Goal: Transaction & Acquisition: Purchase product/service

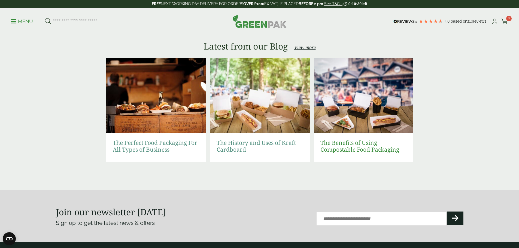
click at [360, 146] on link "The Benefits of Using Compostable Food Packaging" at bounding box center [363, 147] width 87 height 14
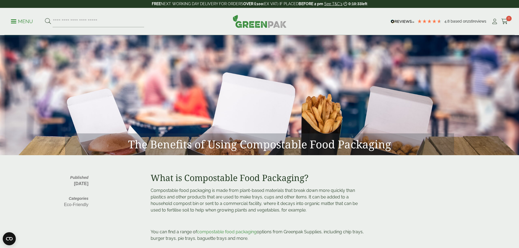
click at [15, 19] on p "Menu" at bounding box center [22, 21] width 22 height 7
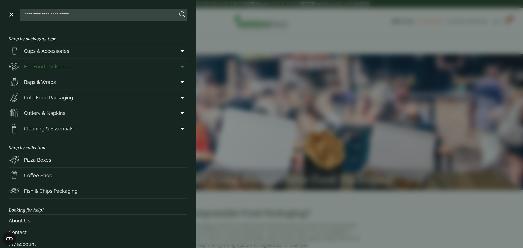
click at [34, 63] on span "Hot Food Packaging" at bounding box center [47, 66] width 47 height 7
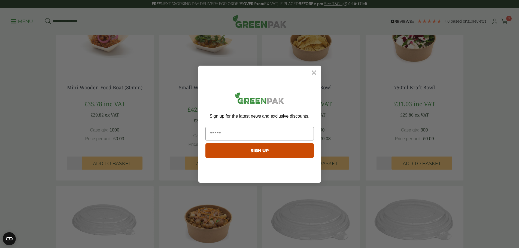
scroll to position [436, 0]
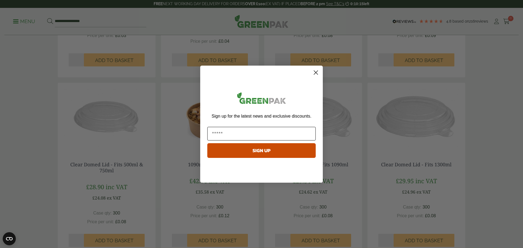
click at [277, 131] on input "Email" at bounding box center [261, 134] width 108 height 14
type input "**********"
click at [273, 150] on button "SIGN UP" at bounding box center [261, 150] width 108 height 15
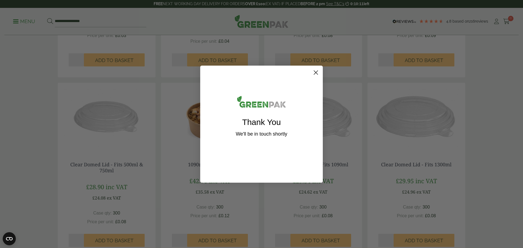
click at [317, 73] on circle "Close dialog" at bounding box center [315, 72] width 9 height 9
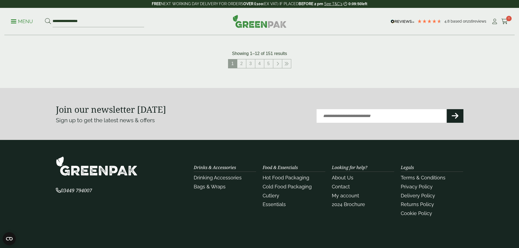
scroll to position [563, 0]
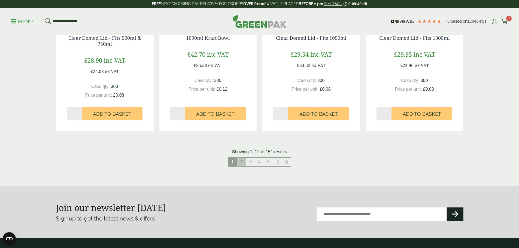
click at [244, 162] on link "2" at bounding box center [241, 162] width 9 height 9
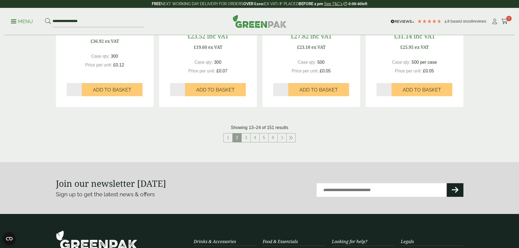
scroll to position [590, 0]
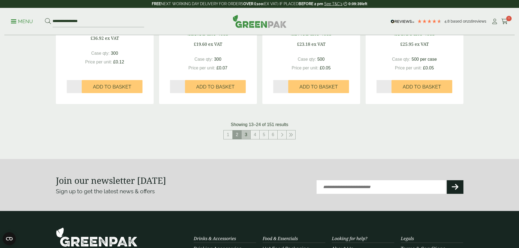
click at [245, 136] on link "3" at bounding box center [246, 135] width 9 height 9
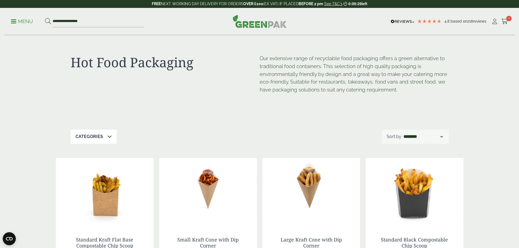
click at [14, 19] on link "Menu" at bounding box center [22, 20] width 22 height 5
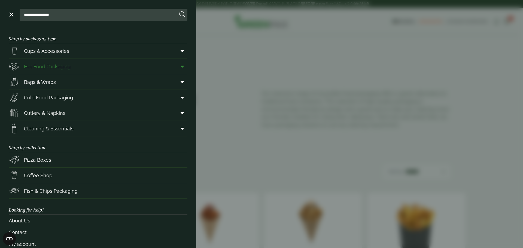
click at [181, 67] on icon at bounding box center [183, 66] width 4 height 5
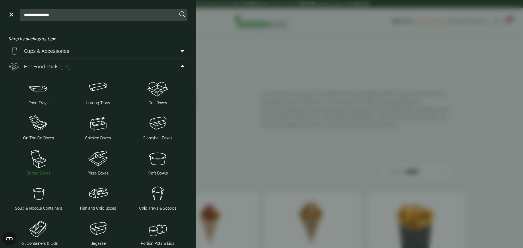
click at [35, 159] on img at bounding box center [38, 159] width 55 height 22
